Goal: Find specific page/section: Find specific page/section

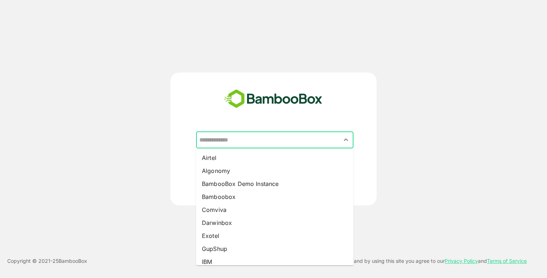
click at [248, 141] on input "text" at bounding box center [274, 140] width 154 height 14
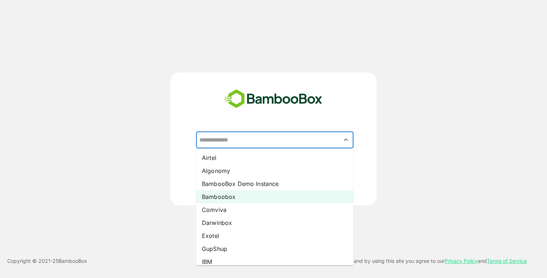
click at [230, 198] on li "Bamboobox" at bounding box center [274, 197] width 157 height 13
type input "*********"
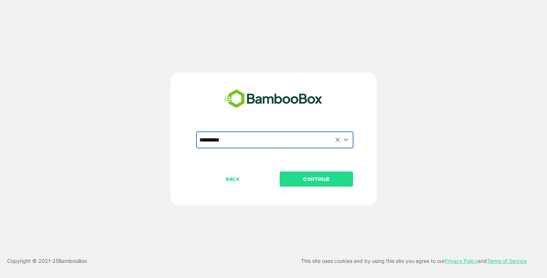
click at [288, 179] on p "CONTINUE" at bounding box center [316, 179] width 72 height 8
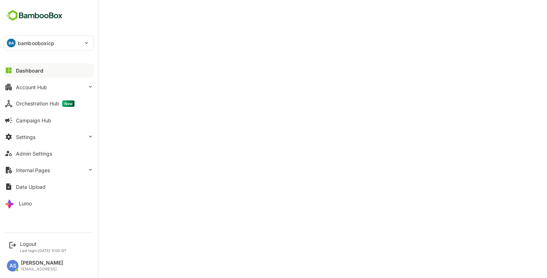
click at [15, 72] on button "Dashboard" at bounding box center [49, 70] width 90 height 14
click at [26, 70] on div "Dashboard" at bounding box center [29, 71] width 27 height 6
click at [40, 90] on div "Account Hub" at bounding box center [31, 87] width 31 height 6
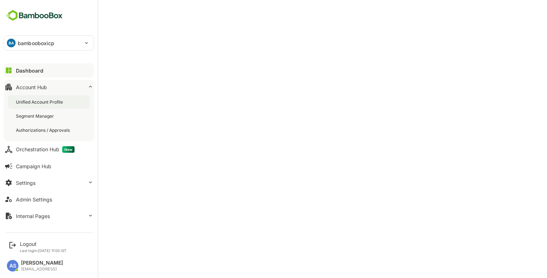
click at [36, 102] on div "Unified Account Profile" at bounding box center [40, 102] width 48 height 6
